Goal: Navigation & Orientation: Go to known website

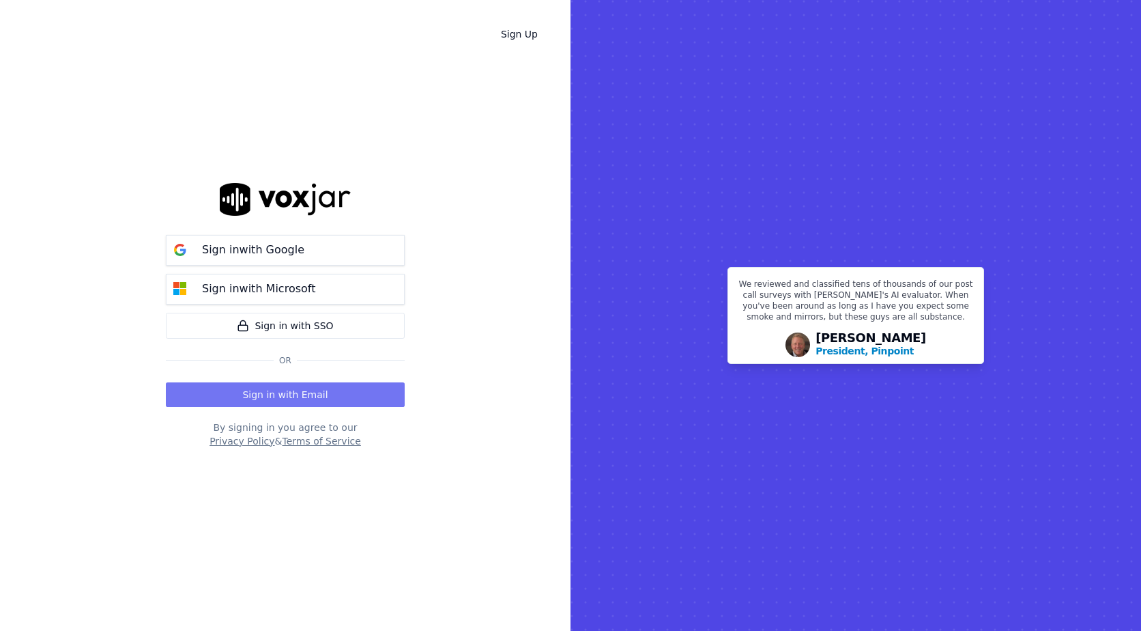
click at [228, 389] on button "Sign in with Email" at bounding box center [285, 394] width 239 height 25
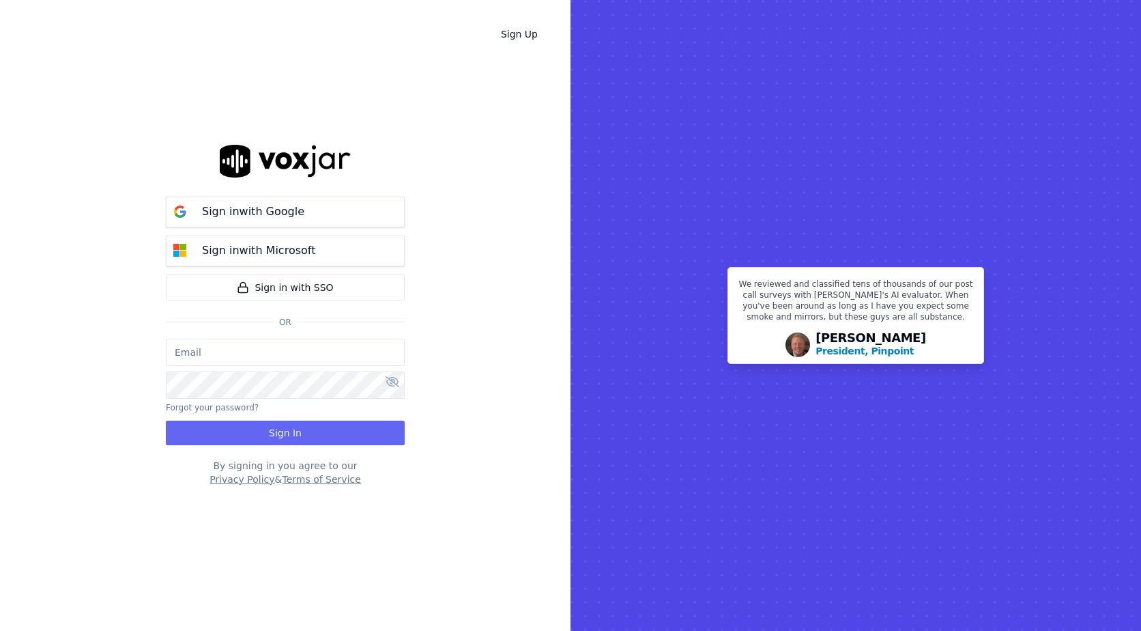
type input "[EMAIL_ADDRESS][DOMAIN_NAME]"
click at [214, 426] on button "Sign In" at bounding box center [285, 432] width 239 height 25
